Goal: Use online tool/utility: Utilize a website feature to perform a specific function

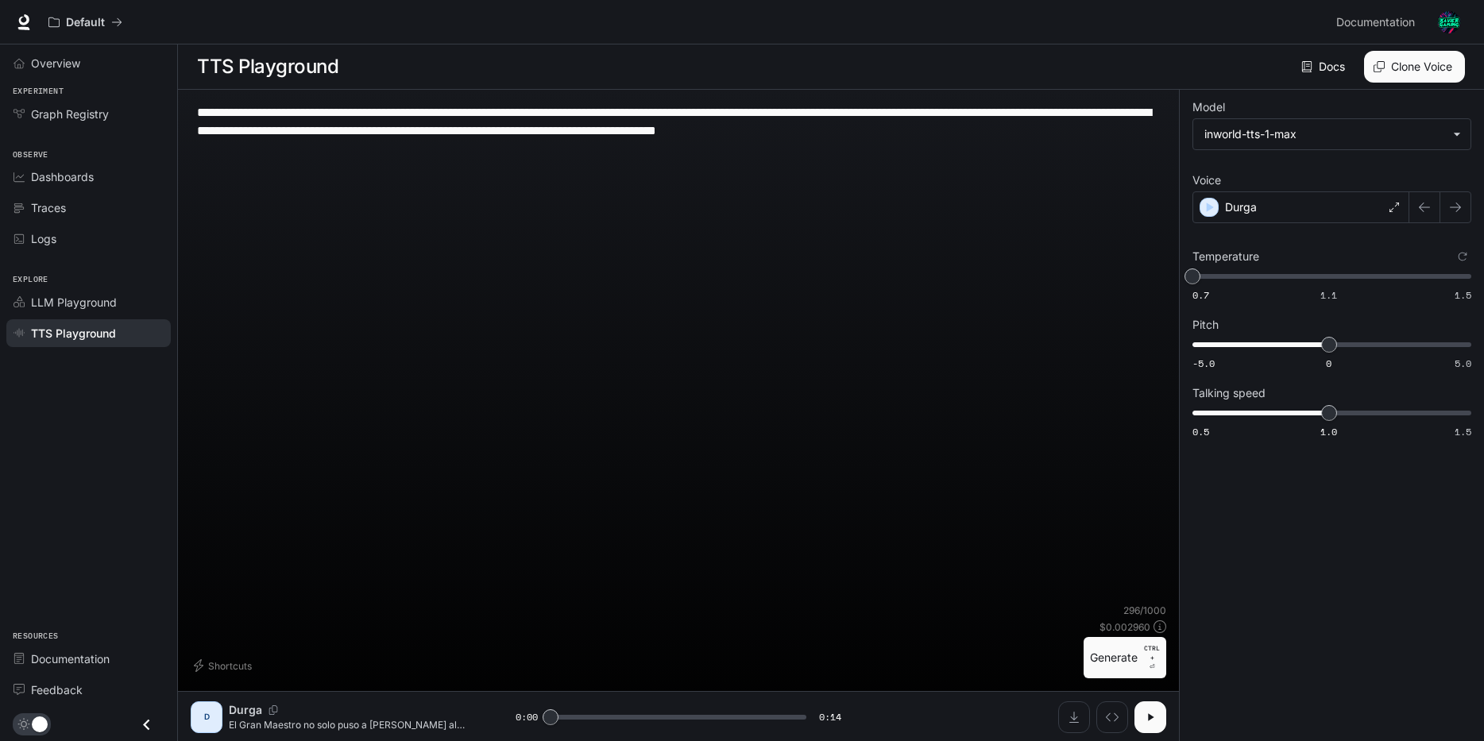
click at [1152, 714] on icon "button" at bounding box center [1150, 717] width 13 height 13
click at [1363, 211] on div "Durga" at bounding box center [1301, 207] width 217 height 32
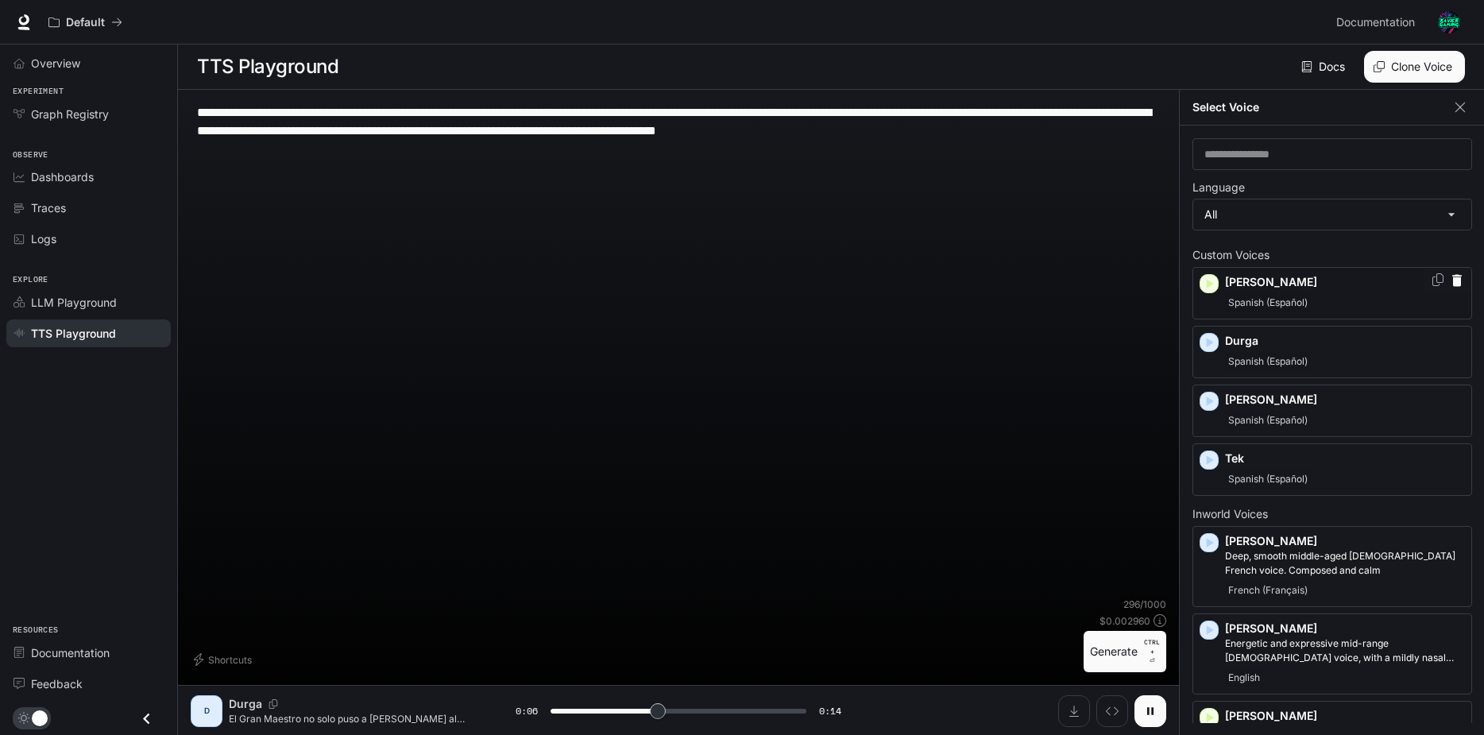
click at [1344, 307] on div "Spanish (Español)" at bounding box center [1345, 302] width 240 height 19
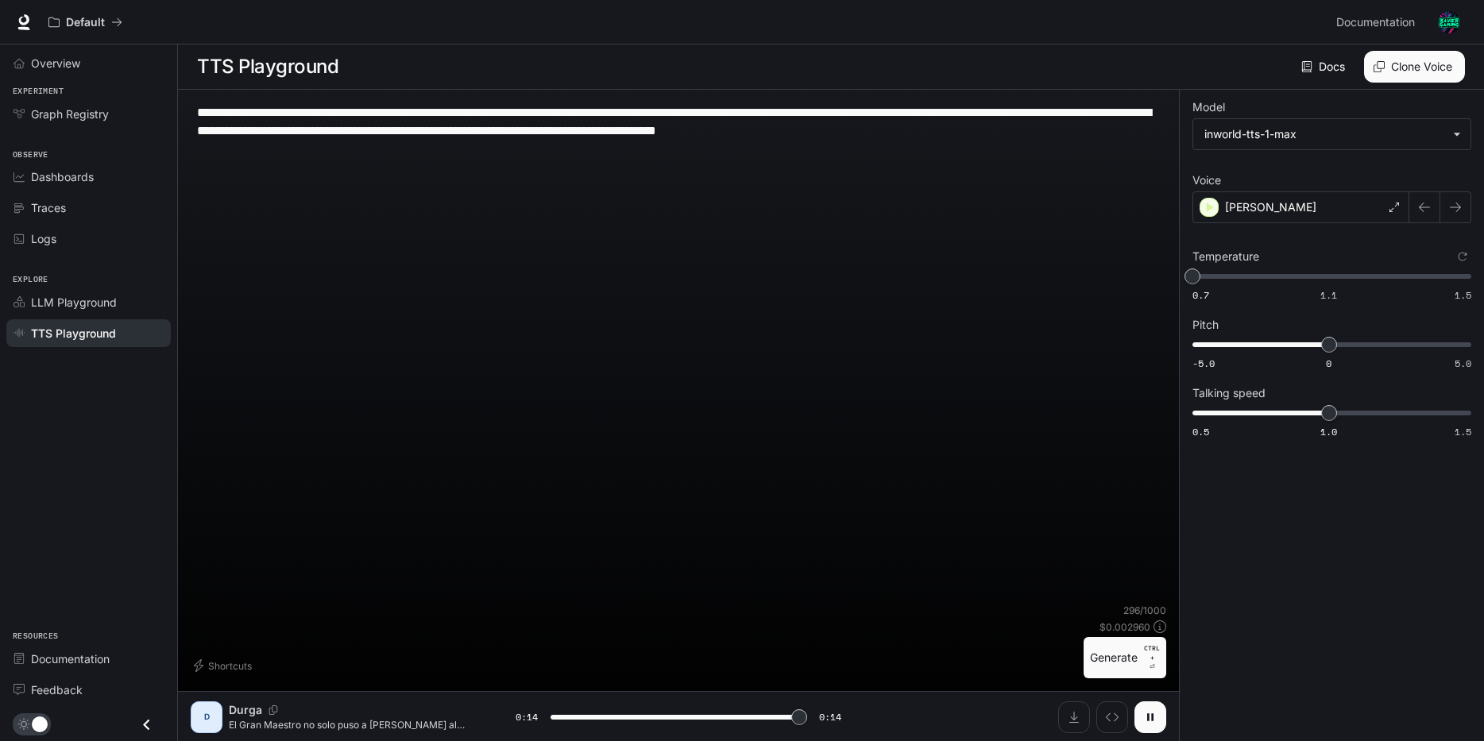
type input "*"
type input "***"
click at [1329, 269] on span "0.7 1.1 1.5 1.1" at bounding box center [1329, 277] width 273 height 24
click at [1154, 712] on icon "button" at bounding box center [1150, 717] width 13 height 13
click at [1128, 659] on button "Generate CTRL + ⏎" at bounding box center [1125, 657] width 83 height 41
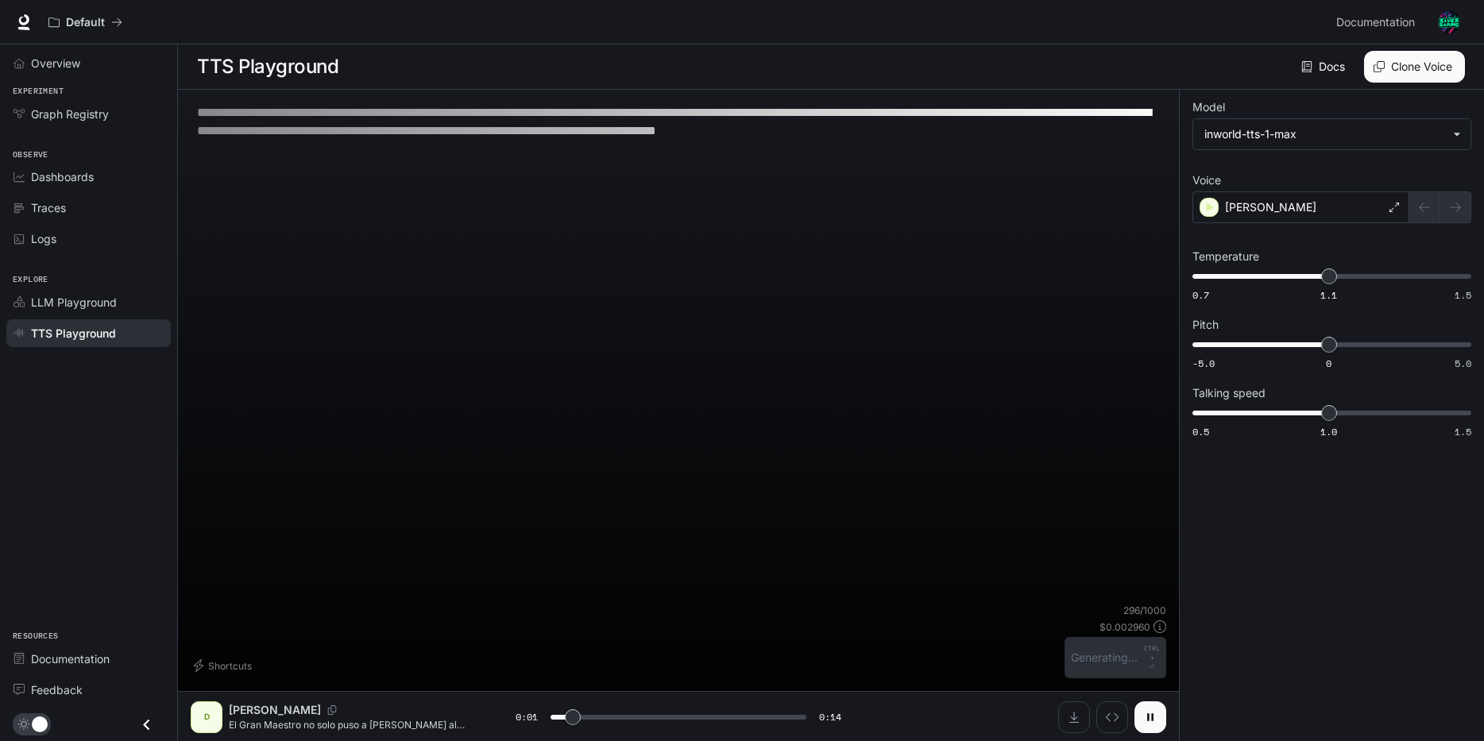
click at [1147, 709] on button "button" at bounding box center [1151, 718] width 32 height 32
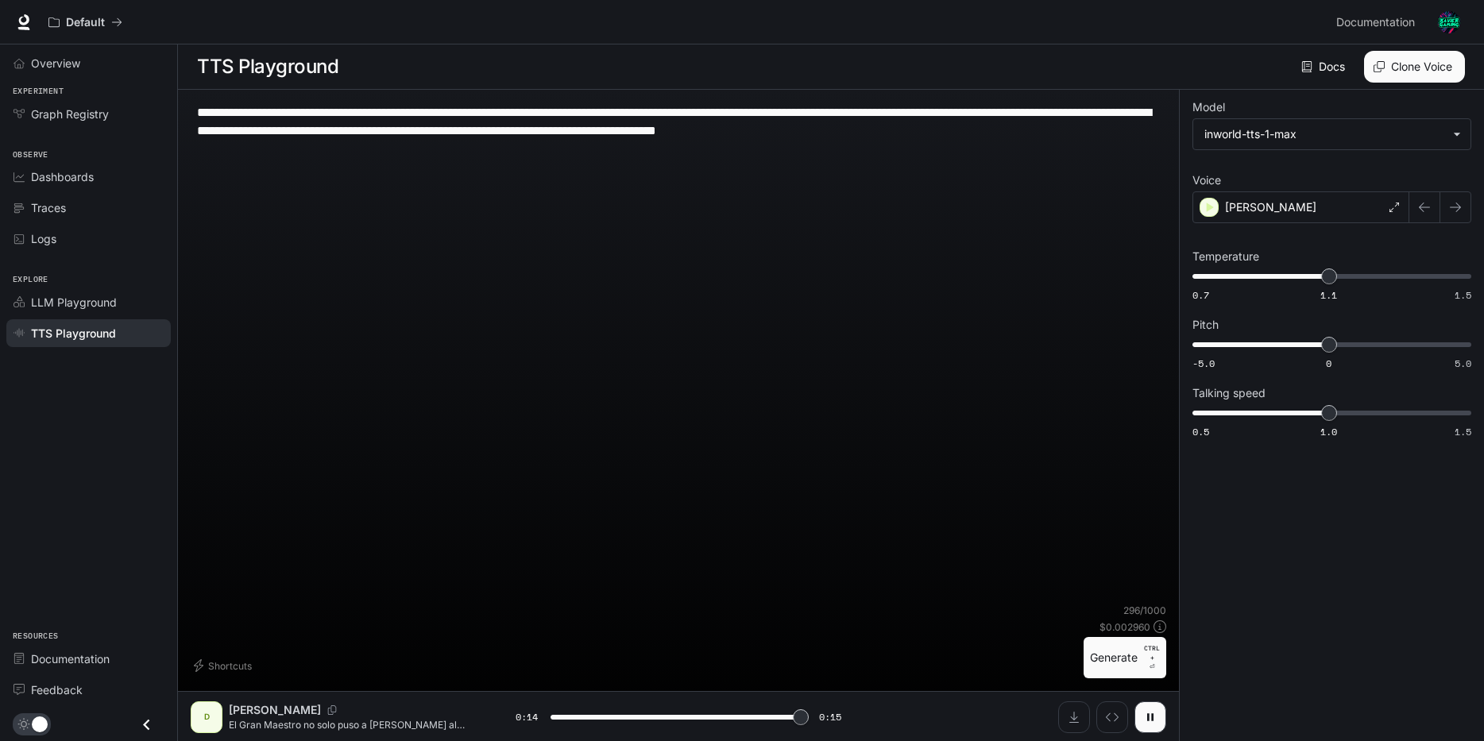
type input "*"
click at [1391, 199] on div "[PERSON_NAME]" at bounding box center [1301, 207] width 217 height 32
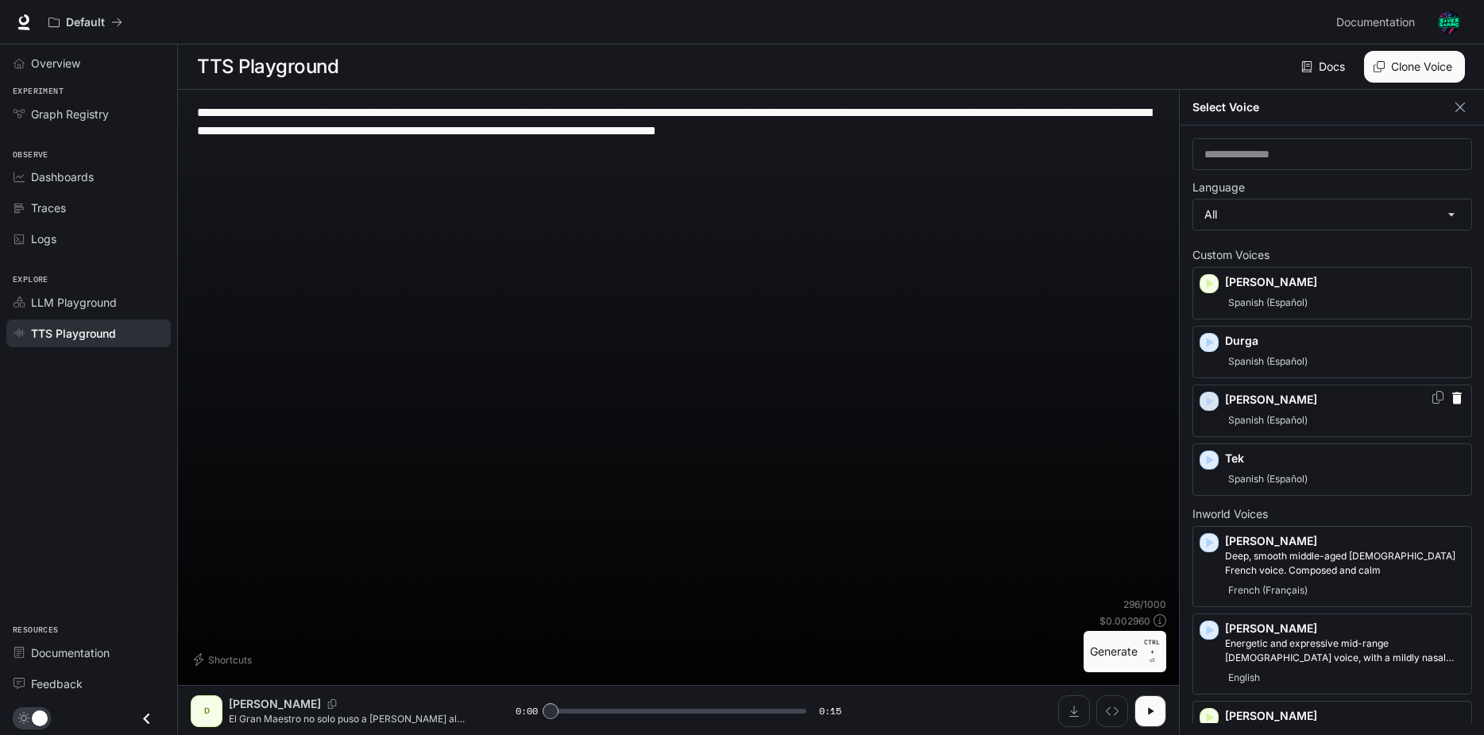
click at [1208, 402] on icon "button" at bounding box center [1210, 401] width 7 height 10
click at [1210, 404] on icon "button" at bounding box center [1210, 401] width 7 height 10
click at [1208, 459] on icon "button" at bounding box center [1210, 460] width 7 height 10
click at [1452, 461] on icon "button" at bounding box center [1457, 457] width 10 height 12
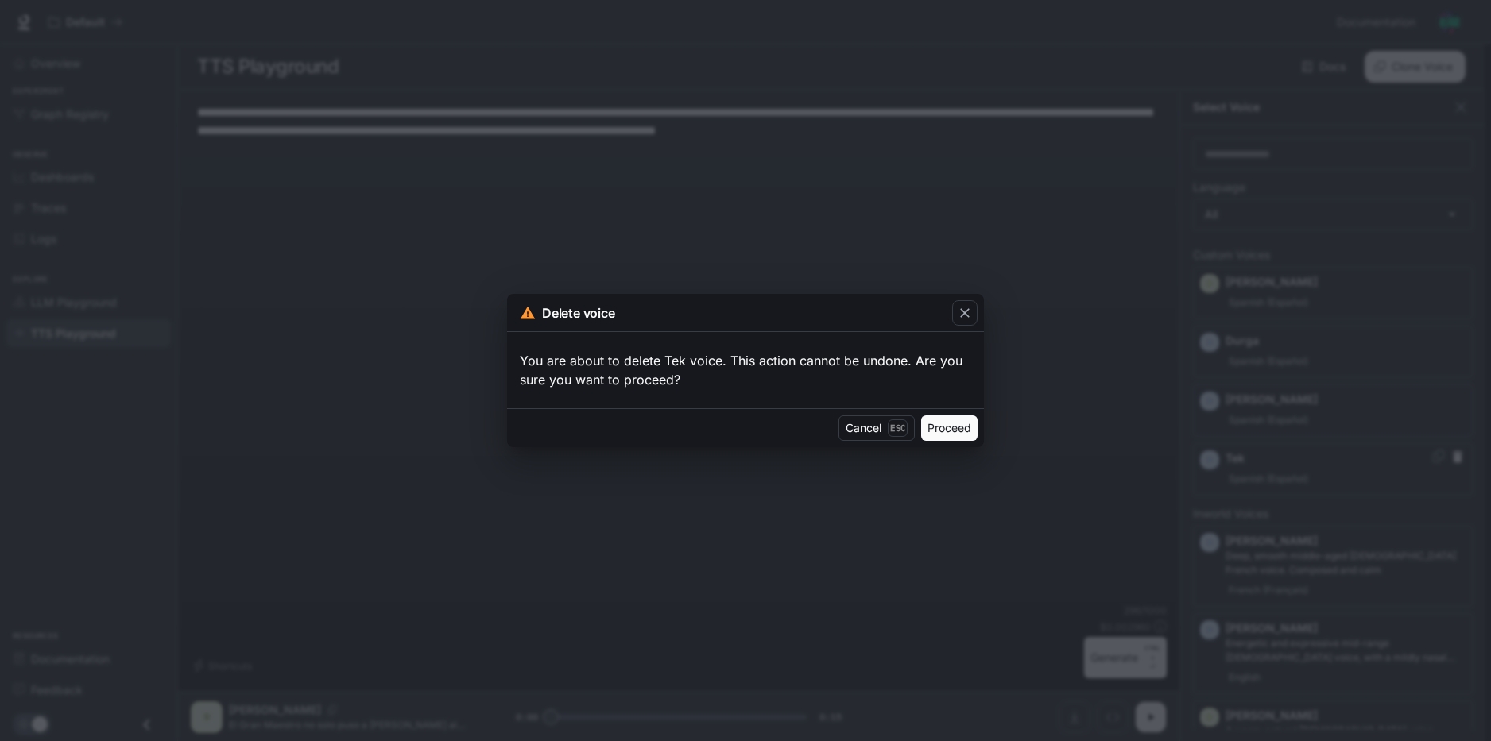
click at [952, 432] on button "Proceed" at bounding box center [949, 428] width 56 height 25
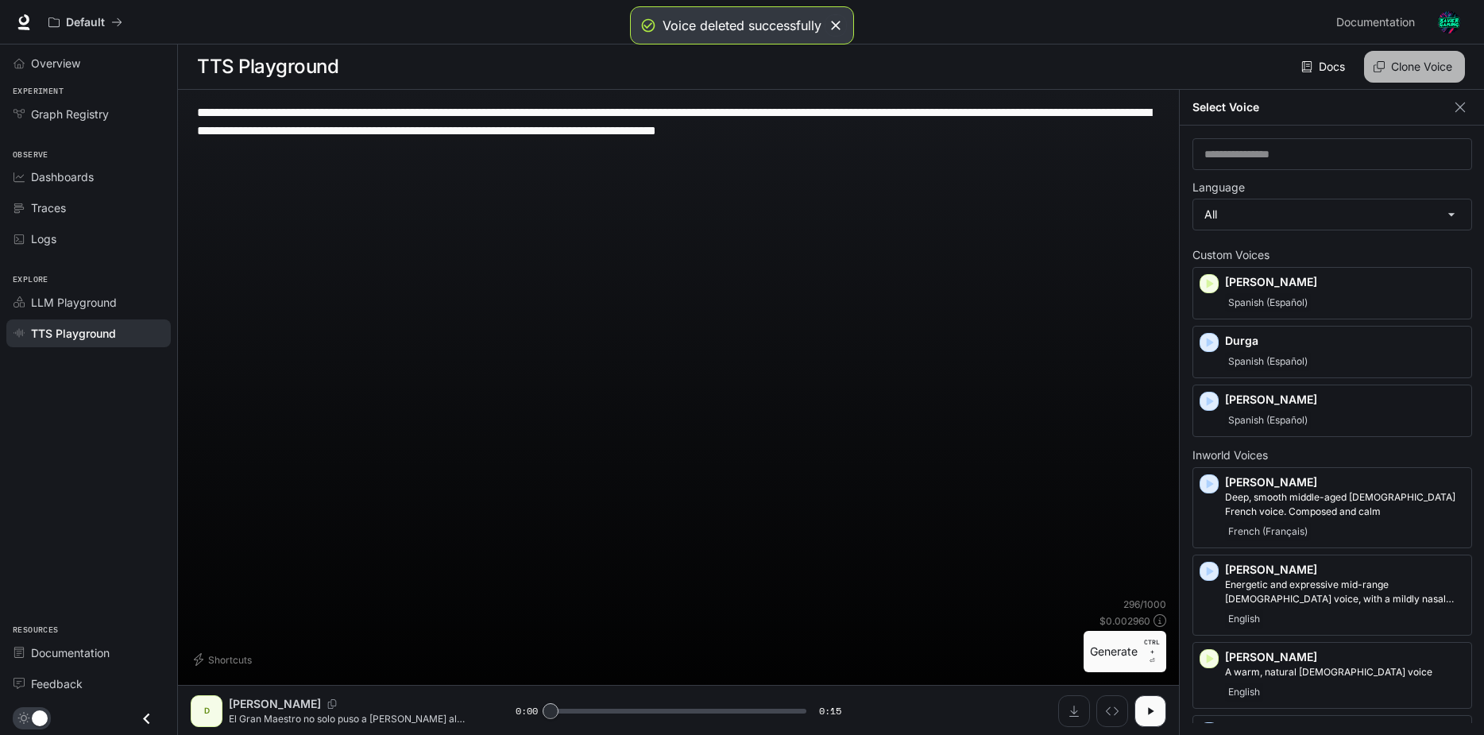
click at [1436, 72] on button "Clone Voice" at bounding box center [1414, 67] width 101 height 32
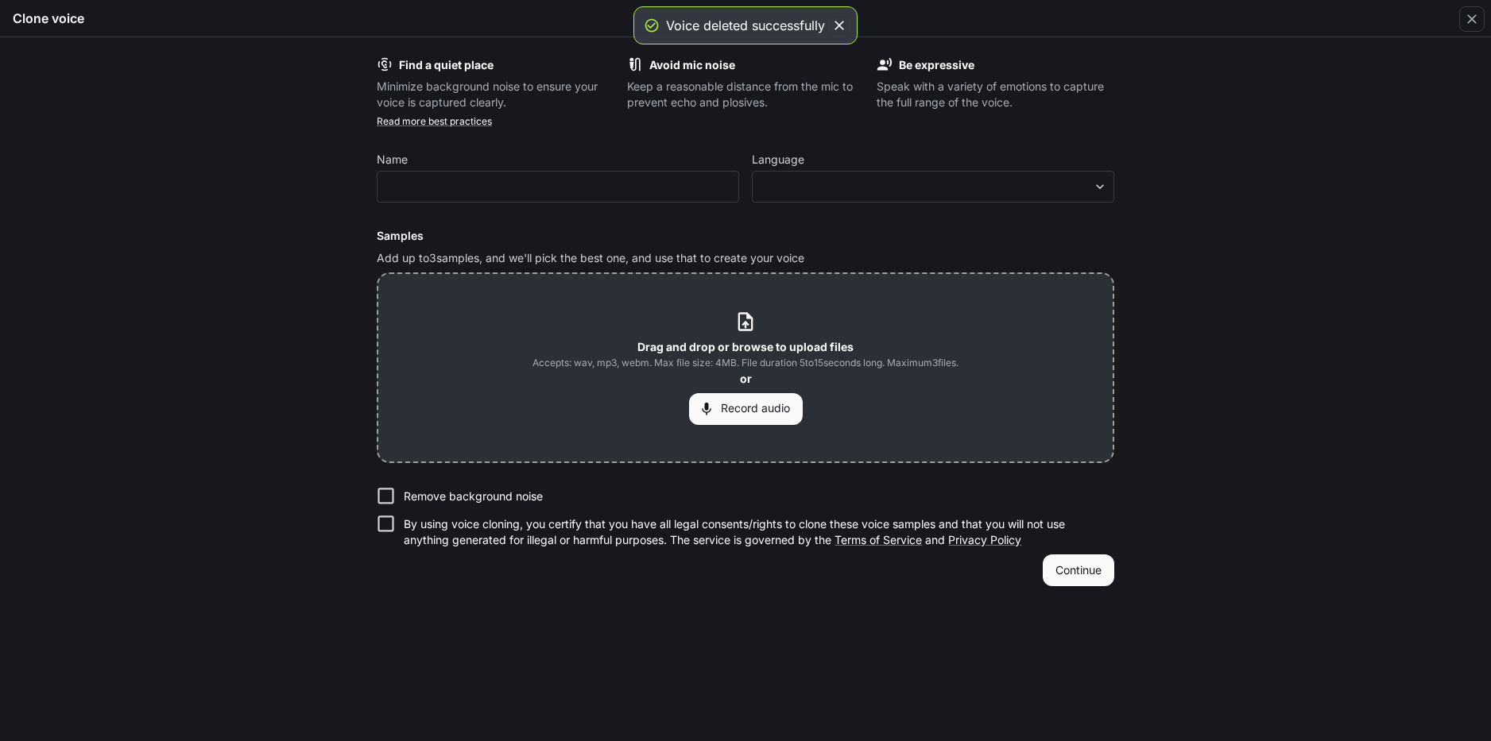
click at [756, 313] on icon at bounding box center [744, 321] width 21 height 21
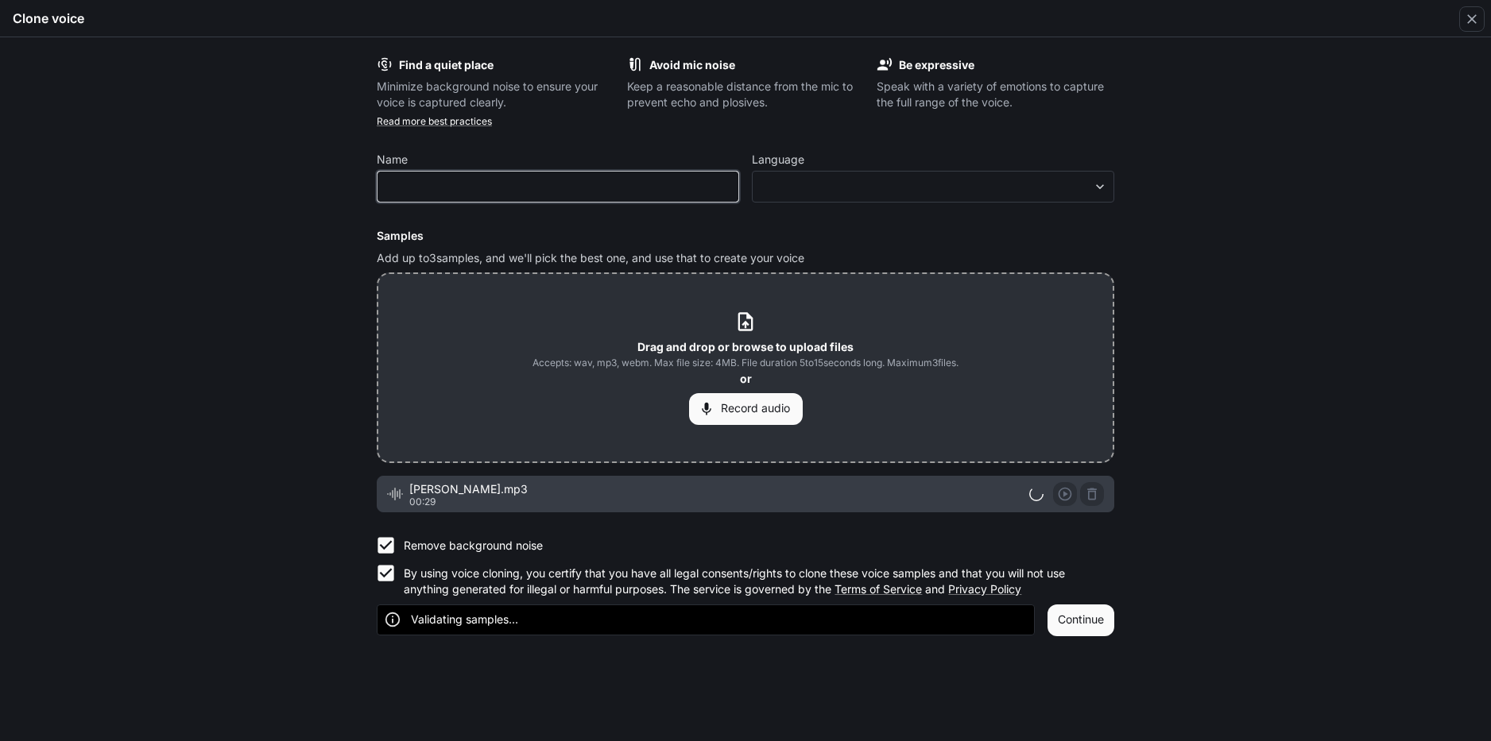
click at [534, 191] on input "text" at bounding box center [557, 187] width 361 height 16
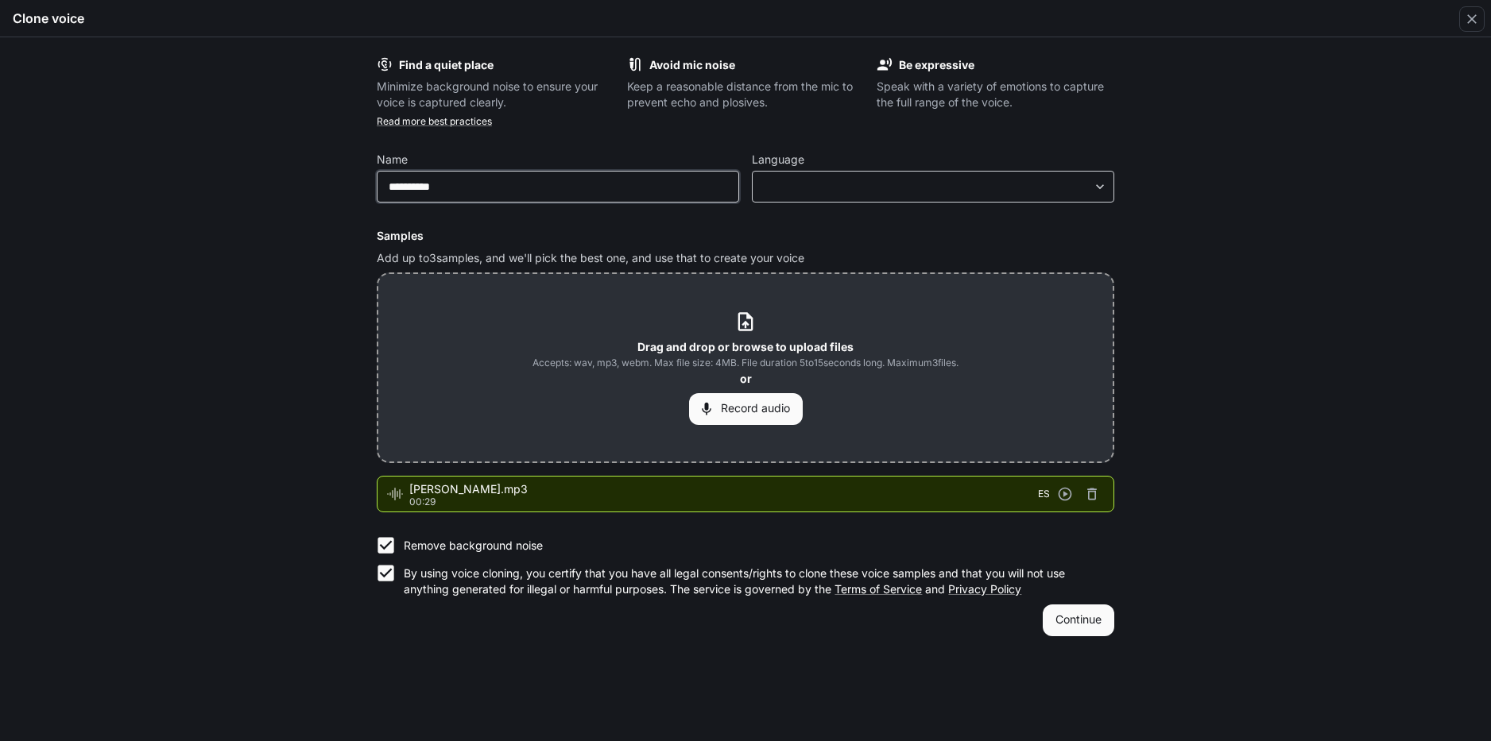
type input "**********"
click at [957, 195] on div "​ ​" at bounding box center [933, 187] width 362 height 32
click at [1100, 195] on div "​ ​" at bounding box center [933, 187] width 362 height 32
click at [1100, 189] on body "**********" at bounding box center [745, 371] width 1491 height 742
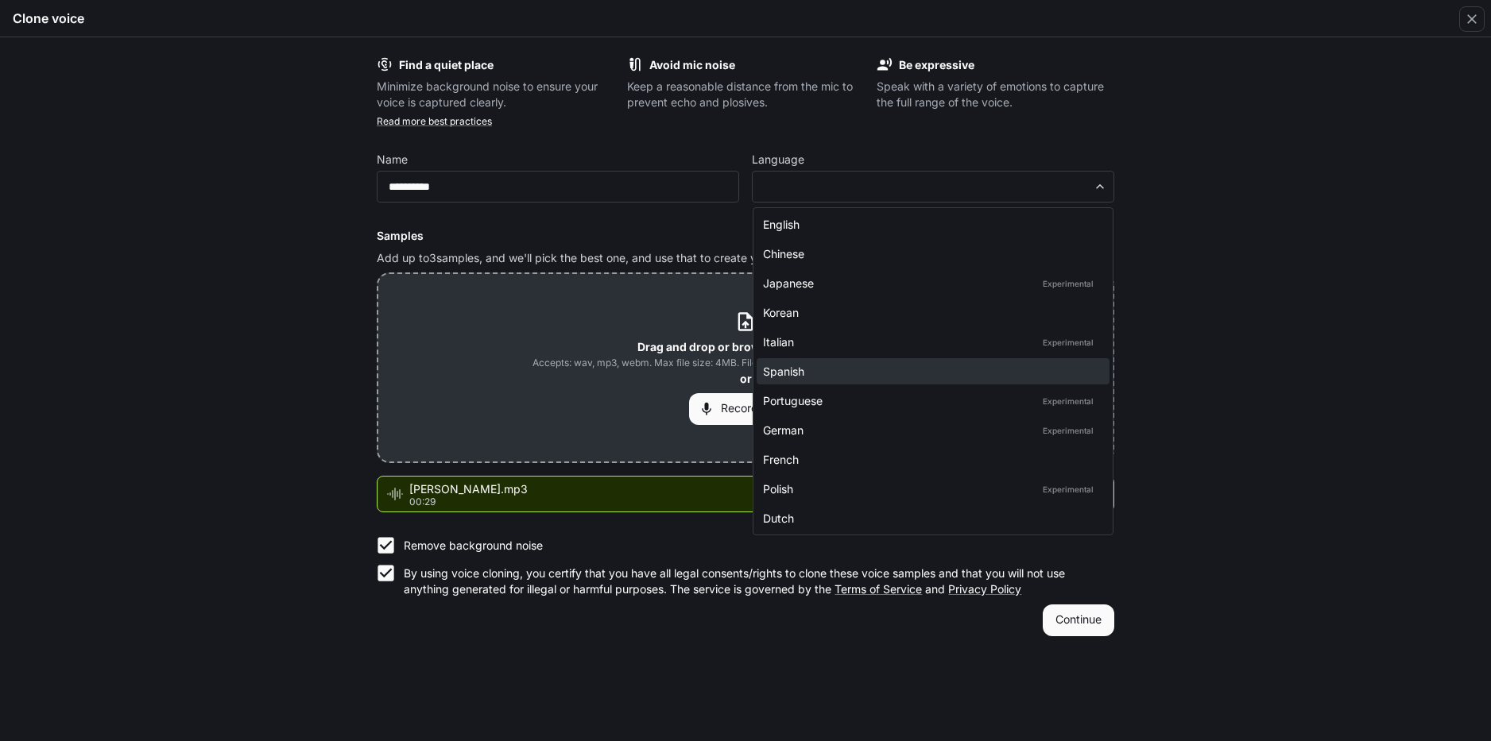
click at [848, 372] on div "Spanish" at bounding box center [930, 371] width 334 height 17
type input "*****"
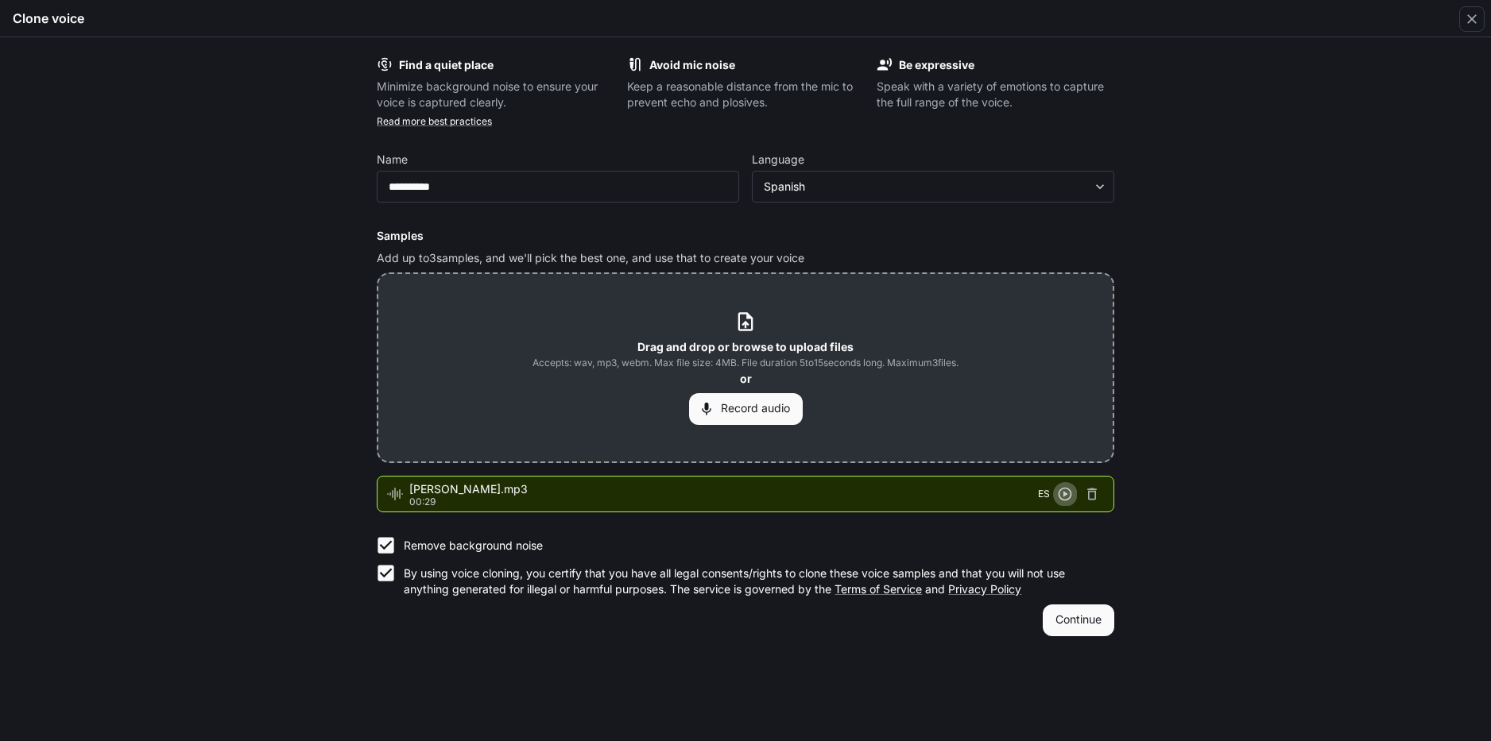
click at [1059, 495] on icon "button" at bounding box center [1065, 495] width 14 height 14
click at [1096, 627] on button "Continue" at bounding box center [1078, 621] width 72 height 32
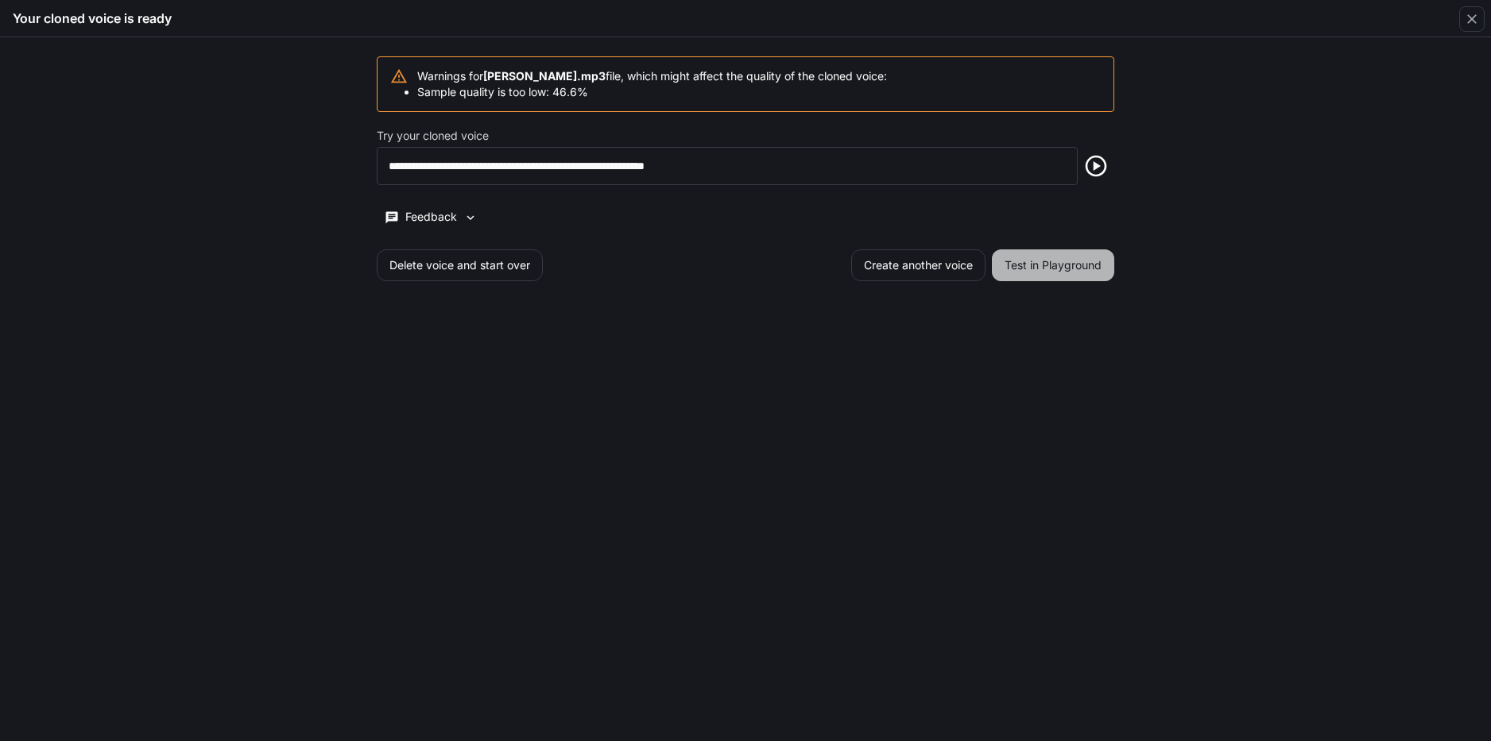
click at [1062, 264] on button "Test in Playground" at bounding box center [1053, 265] width 122 height 32
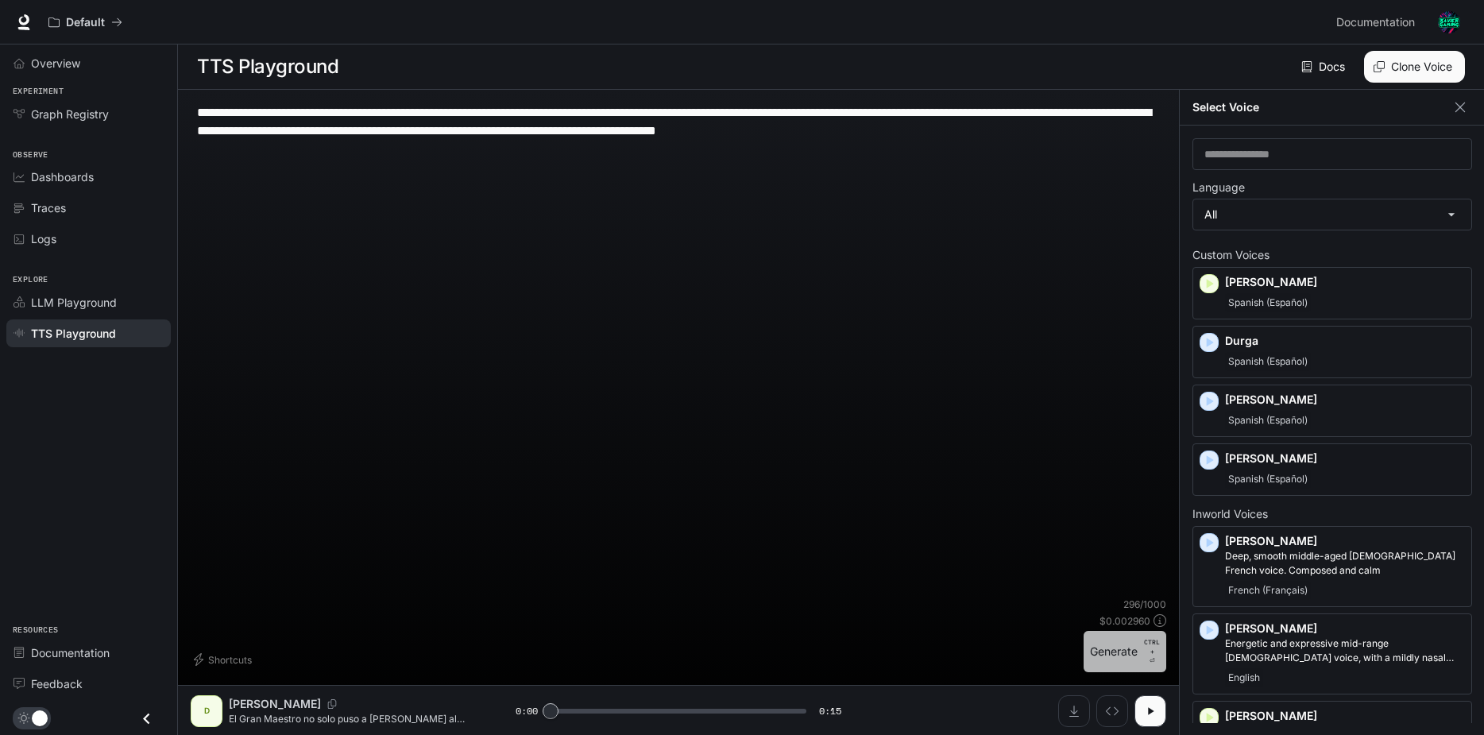
click at [1139, 663] on button "Generate CTRL + ⏎" at bounding box center [1125, 651] width 83 height 41
click at [1129, 656] on button "Generate CTRL + ⏎" at bounding box center [1125, 651] width 83 height 41
click at [1153, 714] on icon "button" at bounding box center [1150, 710] width 6 height 7
click at [1138, 667] on button "Generate CTRL + ⏎" at bounding box center [1125, 651] width 83 height 41
click at [1335, 296] on div "Spanish (Español)" at bounding box center [1345, 302] width 240 height 19
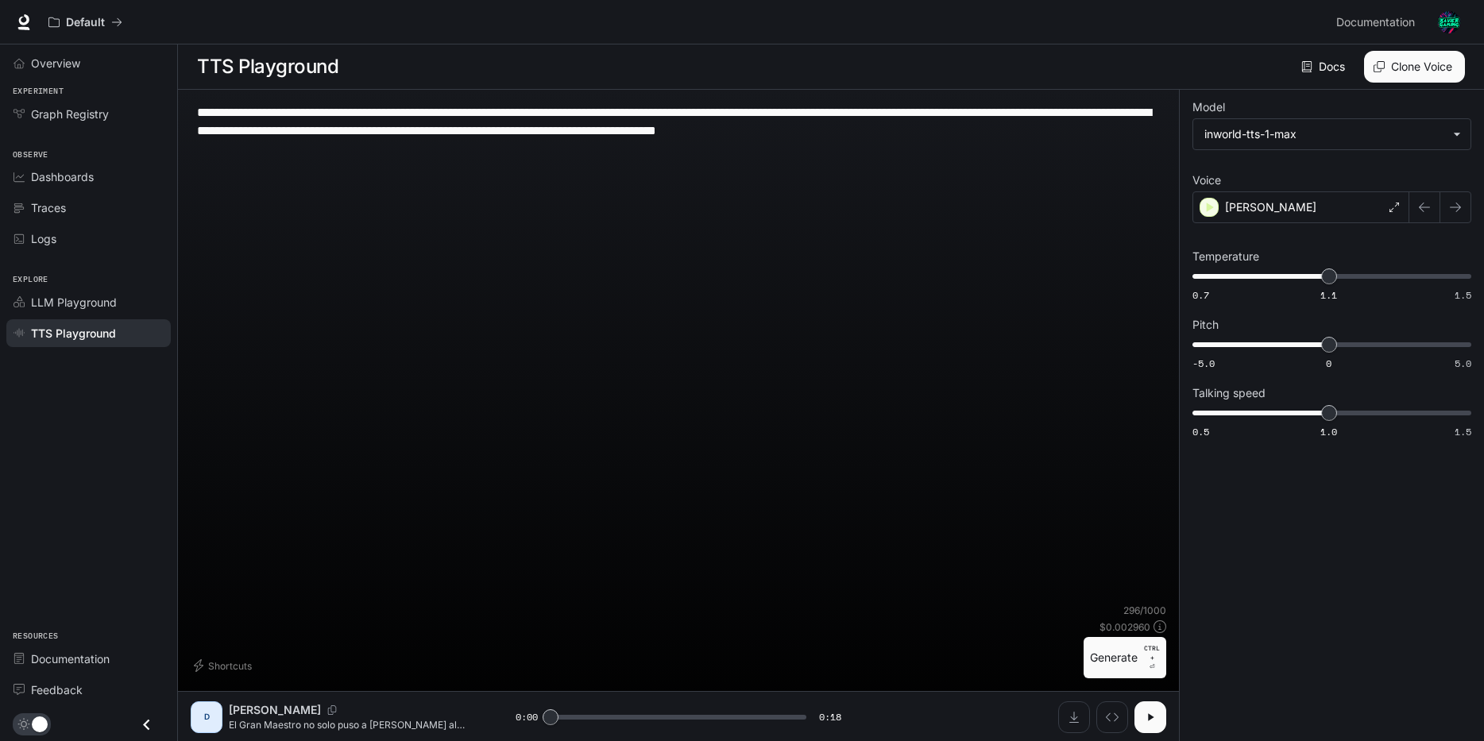
click at [1140, 663] on button "Generate CTRL + ⏎" at bounding box center [1125, 657] width 83 height 41
click at [1156, 658] on p "CTRL +" at bounding box center [1152, 653] width 16 height 19
click at [1348, 203] on div "[PERSON_NAME]" at bounding box center [1301, 207] width 217 height 32
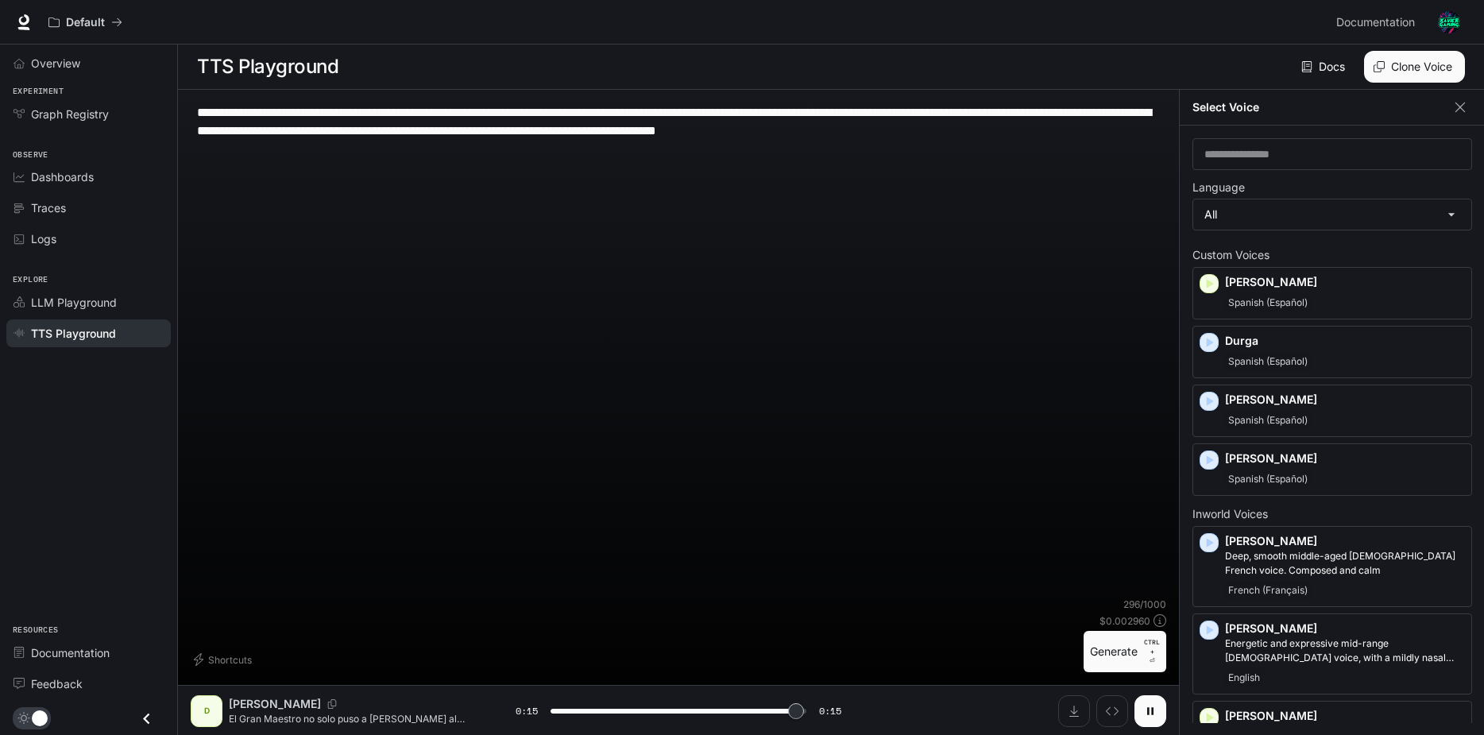
click at [1437, 60] on button "Clone Voice" at bounding box center [1414, 67] width 101 height 32
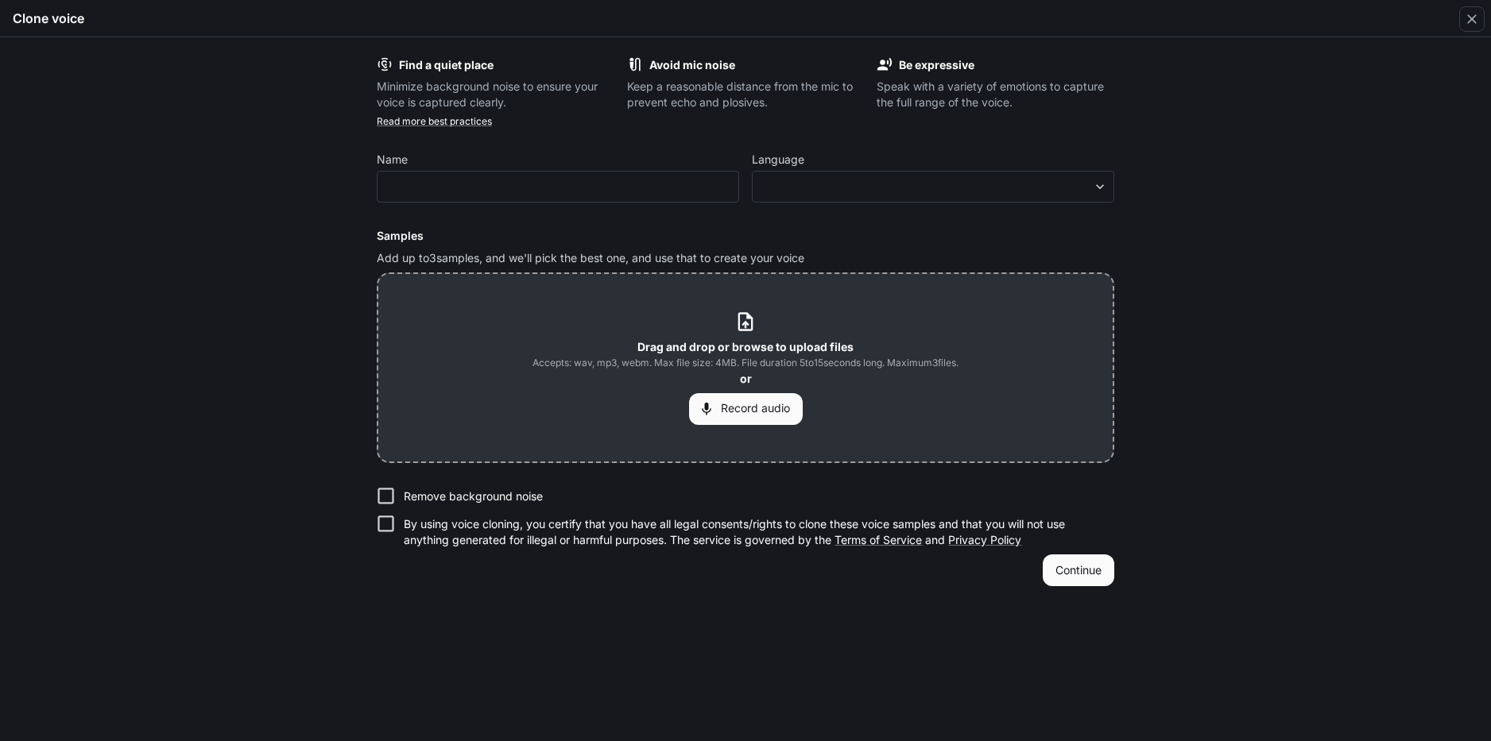
type input "*"
click at [800, 350] on b "Drag and drop or browse to upload files" at bounding box center [745, 347] width 216 height 14
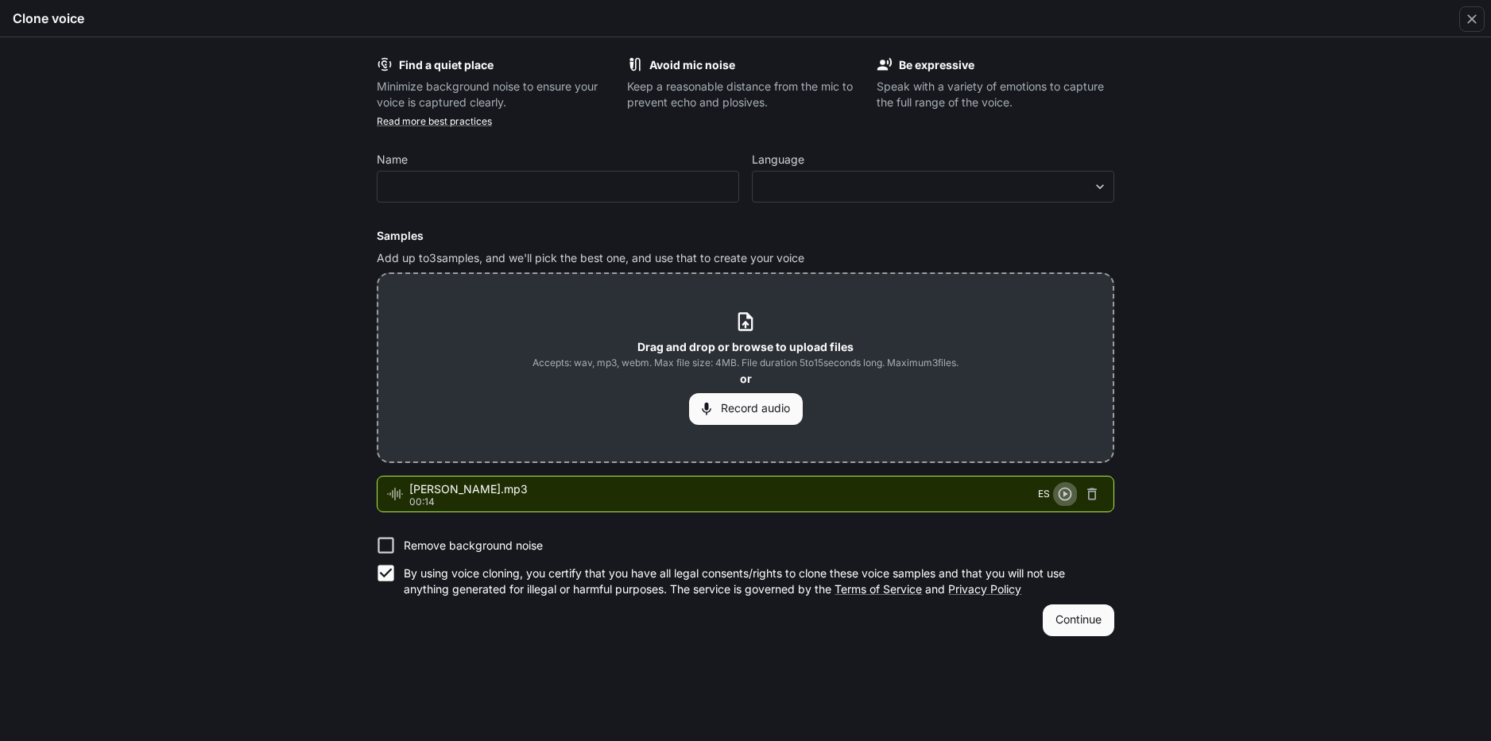
click at [1064, 493] on icon "button" at bounding box center [1065, 495] width 14 height 14
click at [639, 184] on input "text" at bounding box center [557, 187] width 361 height 16
type input "*"
type input "*****"
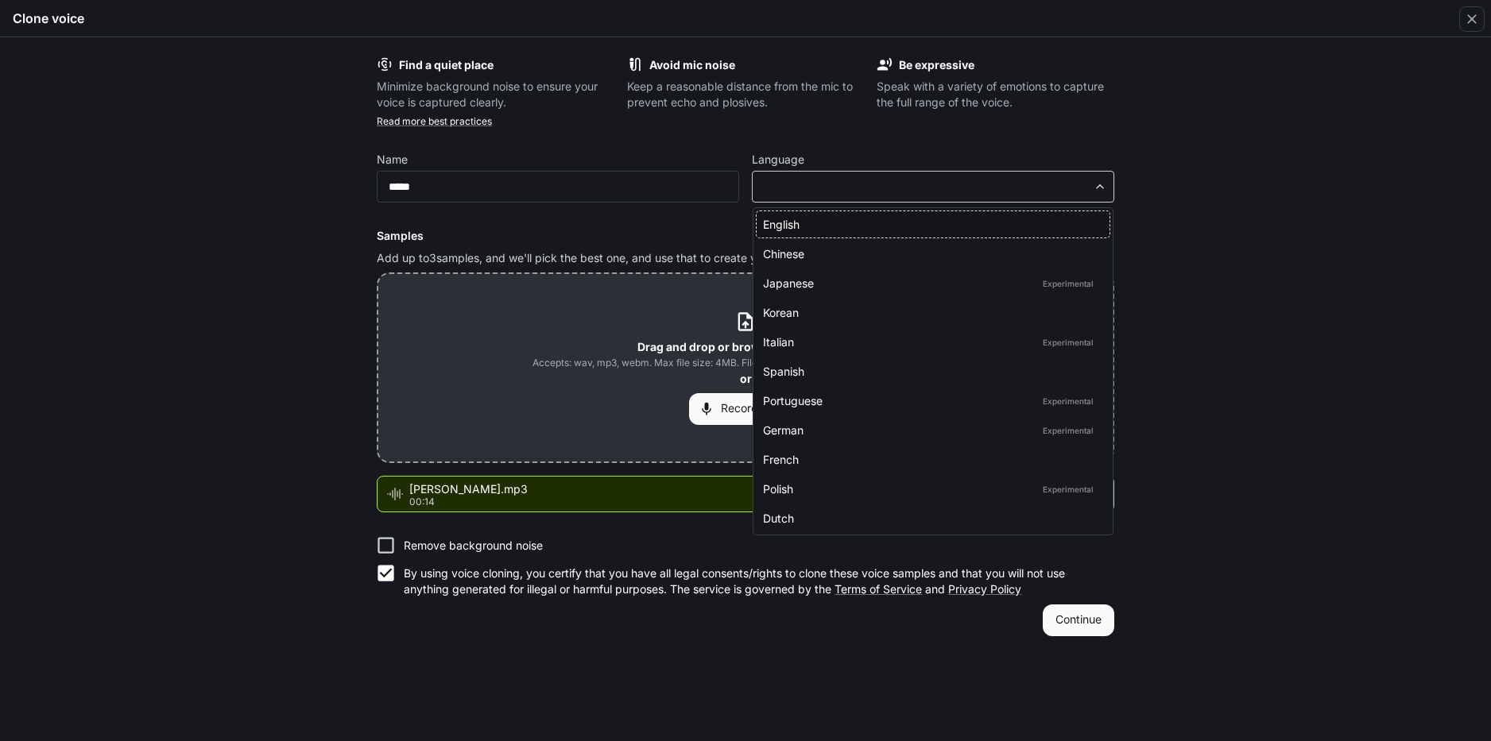
click at [922, 191] on body "**********" at bounding box center [745, 371] width 1491 height 742
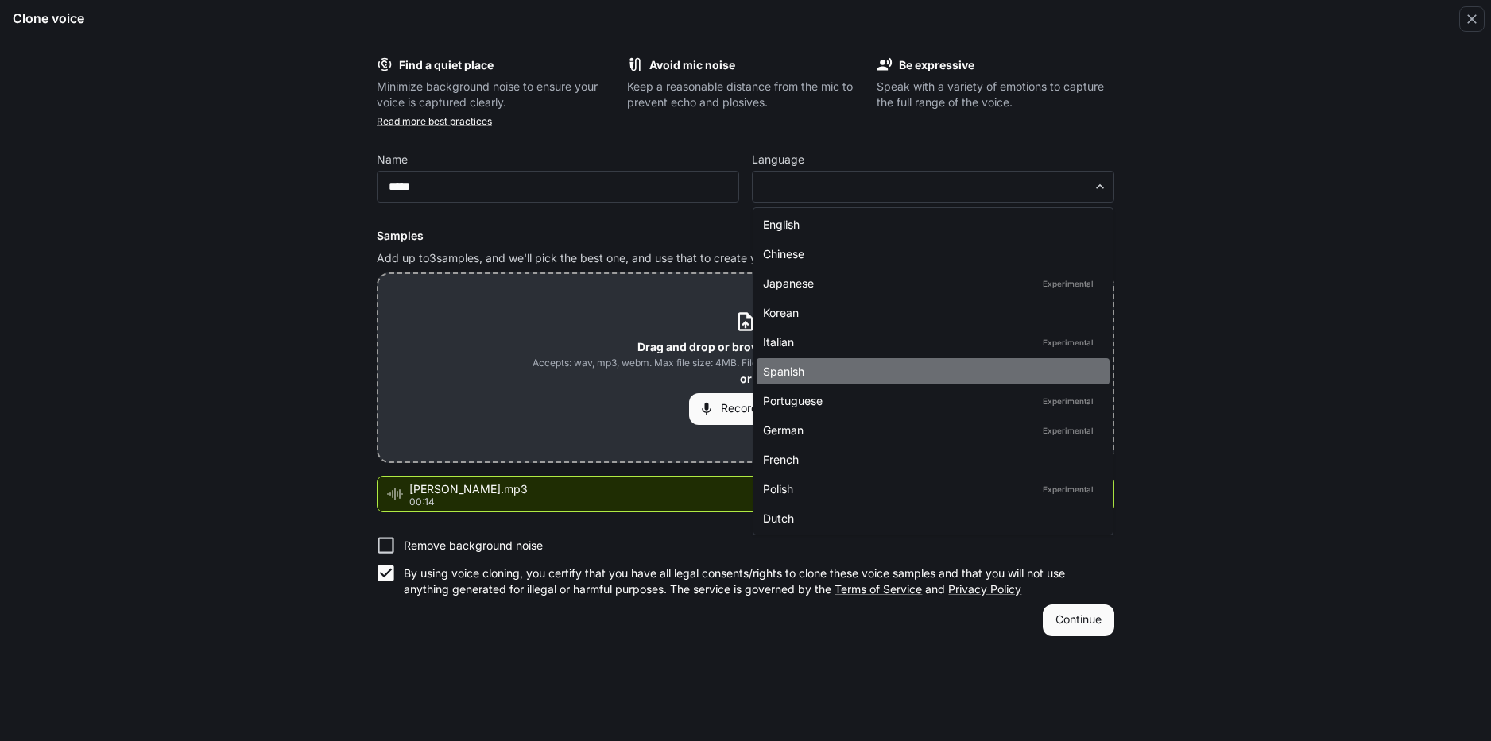
click at [903, 369] on div "Spanish" at bounding box center [930, 371] width 334 height 17
type input "*****"
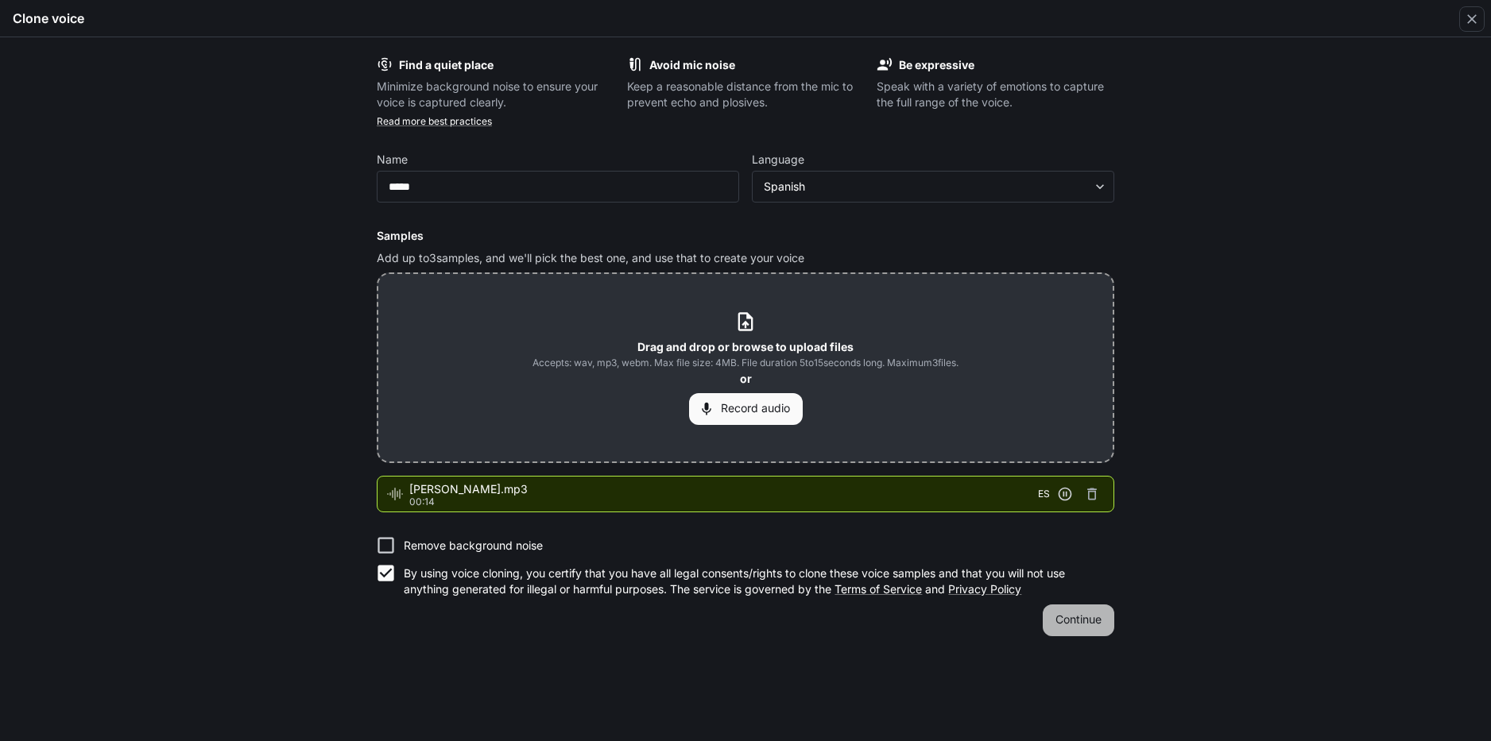
click at [1093, 612] on button "Continue" at bounding box center [1078, 621] width 72 height 32
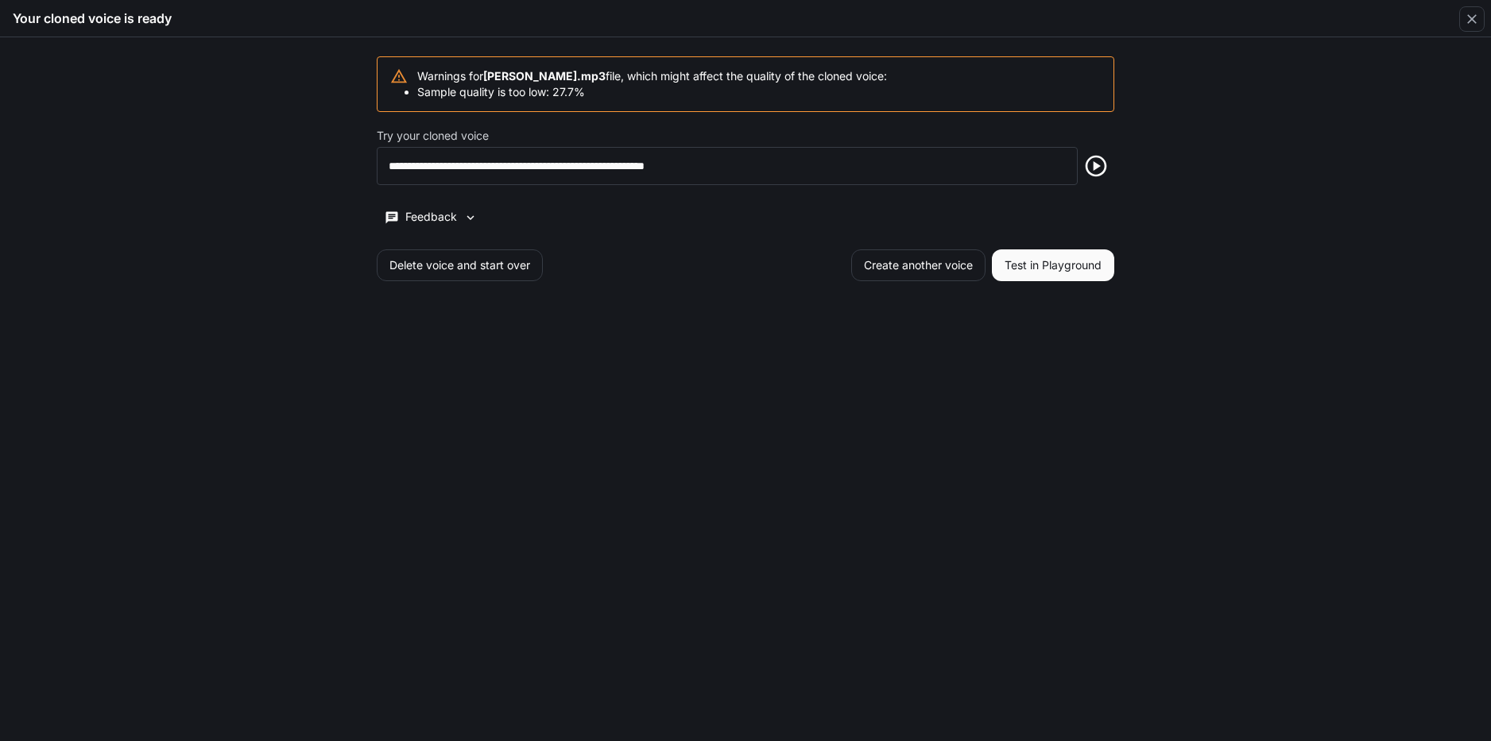
click at [1054, 270] on button "Test in Playground" at bounding box center [1053, 265] width 122 height 32
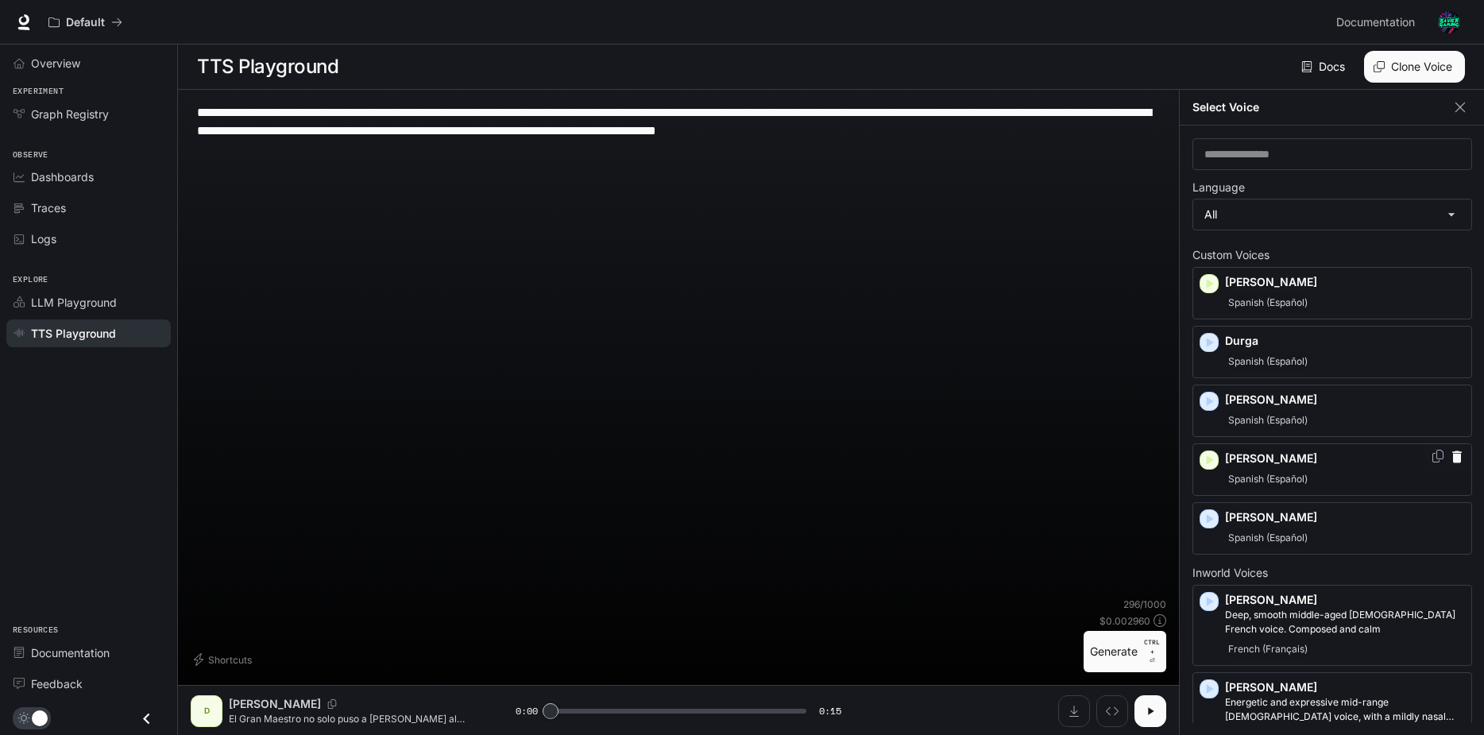
click at [1306, 470] on span "Spanish (Español)" at bounding box center [1268, 479] width 86 height 19
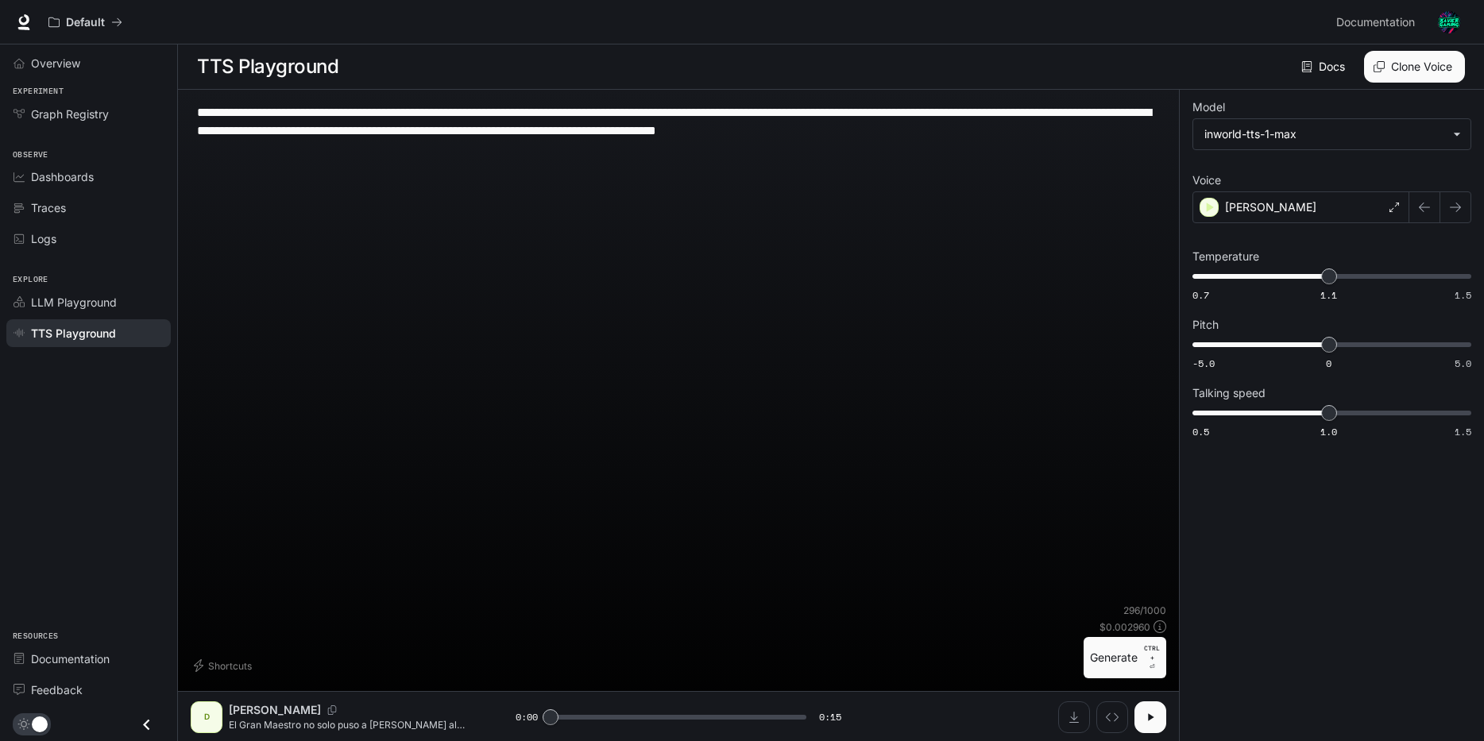
click at [1118, 652] on button "Generate CTRL + ⏎" at bounding box center [1125, 657] width 83 height 41
click at [1343, 207] on div "[PERSON_NAME]" at bounding box center [1301, 207] width 217 height 32
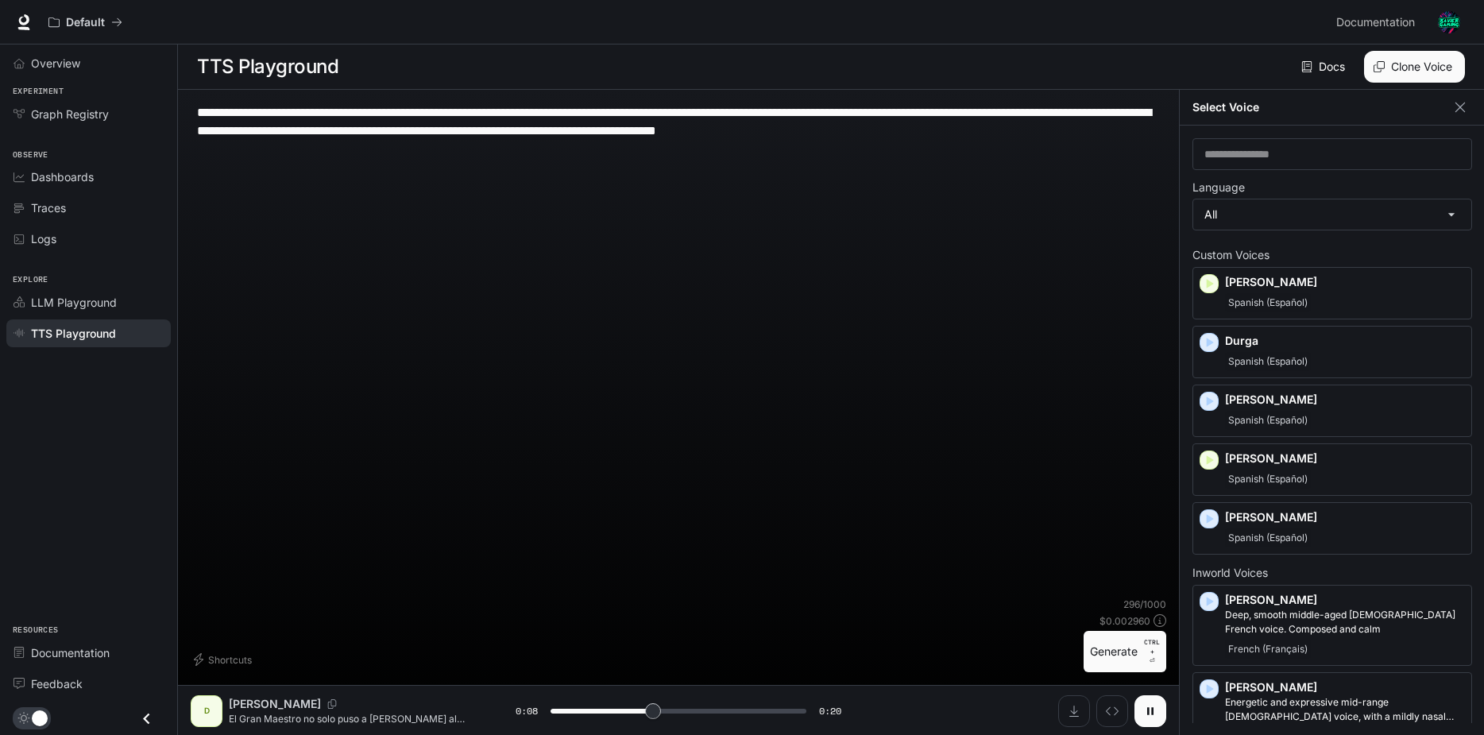
click at [1144, 717] on icon "button" at bounding box center [1150, 711] width 13 height 13
click at [1452, 458] on icon "button" at bounding box center [1457, 457] width 10 height 12
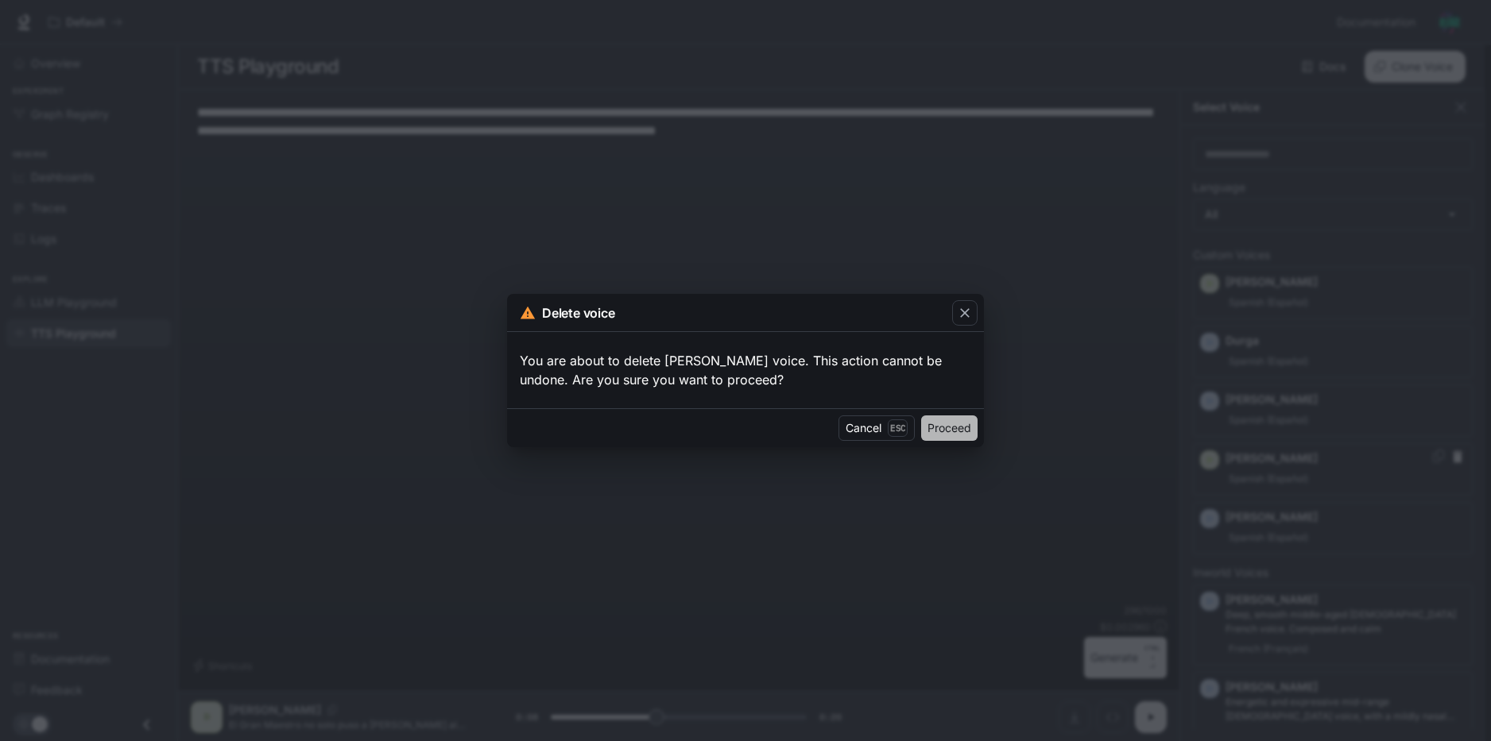
click at [967, 434] on button "Proceed" at bounding box center [949, 428] width 56 height 25
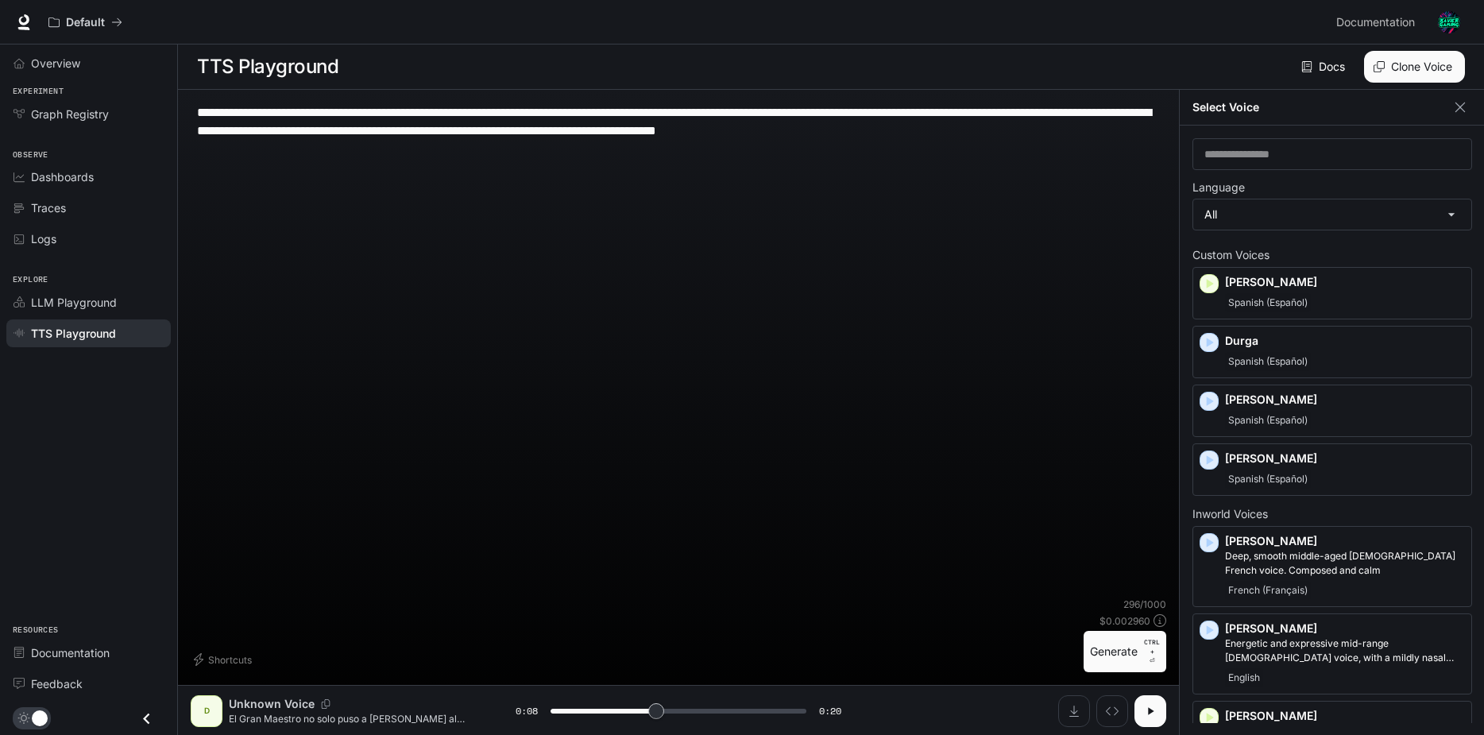
type input "***"
